Goal: Task Accomplishment & Management: Complete application form

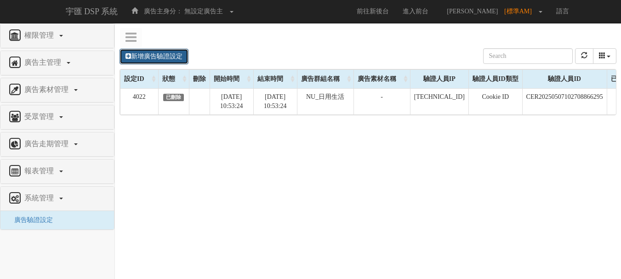
click at [179, 62] on link "新增廣告驗證設定" at bounding box center [153, 57] width 69 height 16
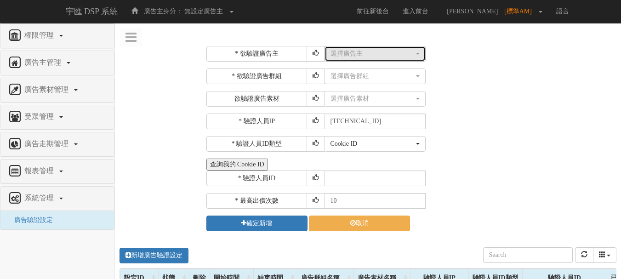
click at [340, 56] on div "選擇廣告主" at bounding box center [372, 53] width 84 height 9
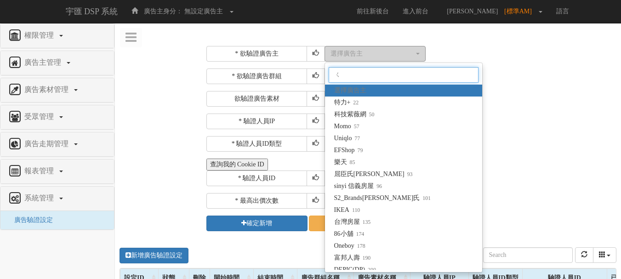
type input "ㄑㄛ"
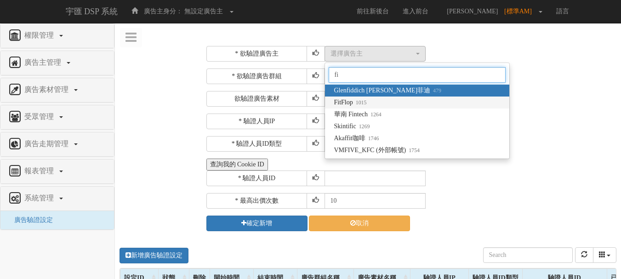
type input "fi"
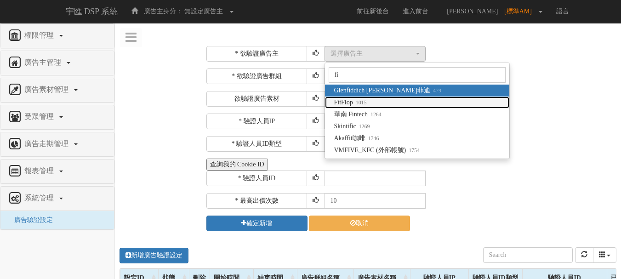
click at [372, 96] on link "FitFlop 1015" at bounding box center [417, 102] width 184 height 12
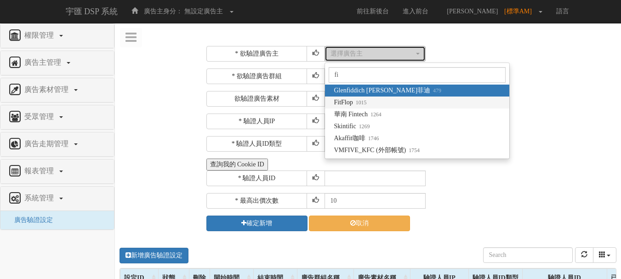
select select "1015"
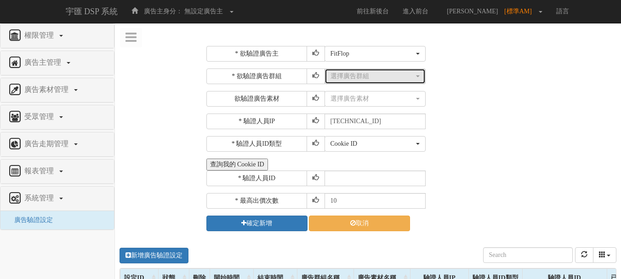
click at [375, 81] on button "選擇廣告群組" at bounding box center [374, 76] width 101 height 16
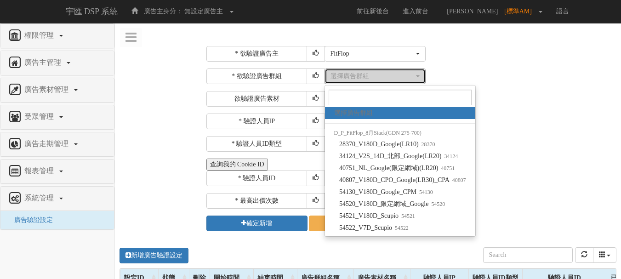
click at [369, 78] on div "選擇廣告群組" at bounding box center [372, 76] width 84 height 9
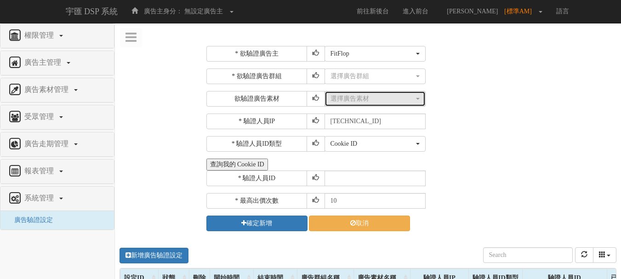
click at [367, 100] on div "選擇廣告素材" at bounding box center [372, 98] width 84 height 9
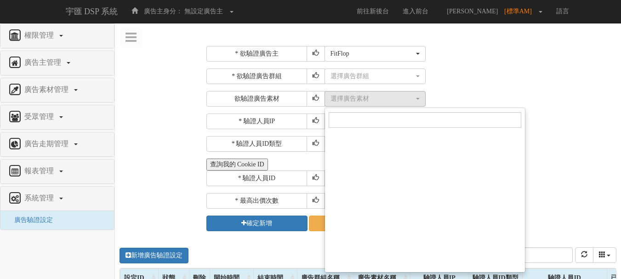
scroll to position [15865, 0]
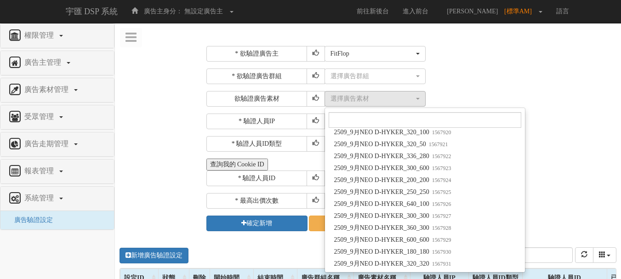
click at [560, 191] on div "* 欲驗證廣告主 選擇廣告主 特力+ 科技紫薇網 Momo Uniqlo EFShop 樂天 屈臣氏[PERSON_NAME] sinyi 信義房屋 S2_B…" at bounding box center [410, 138] width 408 height 185
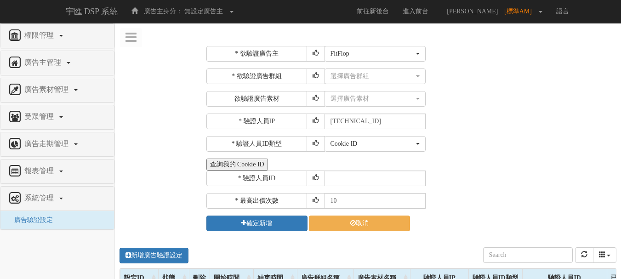
scroll to position [0, 0]
click at [79, 252] on nav "權限管理 新增使用者 修改使用者 廣告主管理 新增廣告主 修改廣告主 廣告主活動 廣告素材管理 廣告素材 素材預約變更 自訂貨架商品 受眾管理 廣告走期管理 …" at bounding box center [57, 150] width 115 height 255
click at [480, 177] on div "* 驗證人員ID" at bounding box center [410, 178] width 408 height 16
click at [147, 93] on div "* 欲驗證廣告主 選擇廣告主 特力+ 科技紫薇網 Momo Uniqlo EFShop 樂天 屈臣氏[PERSON_NAME] sinyi 信義房屋 S2_B…" at bounding box center [368, 276] width 506 height 475
